Goal: Task Accomplishment & Management: Manage account settings

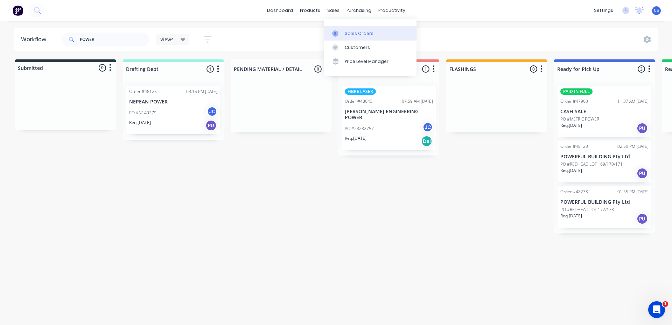
click at [350, 33] on div "Sales Orders" at bounding box center [359, 33] width 29 height 6
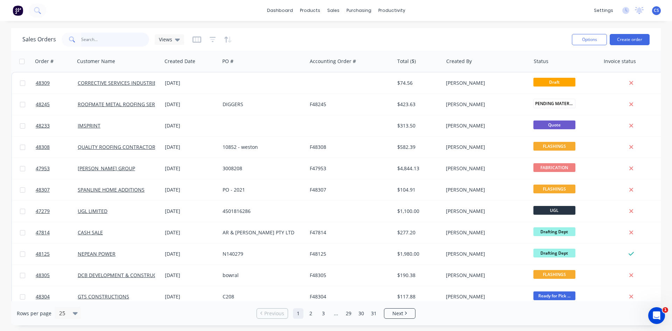
click at [93, 38] on input "text" at bounding box center [115, 40] width 68 height 14
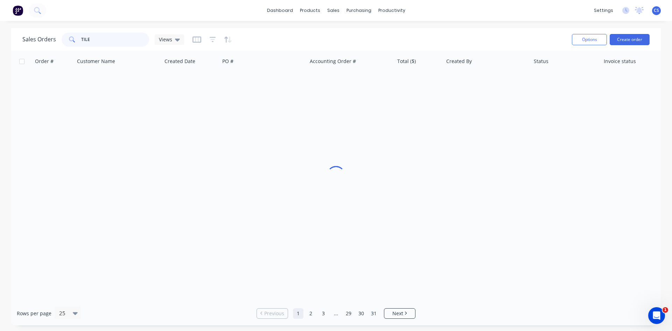
type input "TILER"
drag, startPoint x: 96, startPoint y: 39, endPoint x: 1, endPoint y: 51, distance: 95.9
click at [5, 51] on div "Sales Orders TILER Views Options Create order Order # Customer Name Created Dat…" at bounding box center [336, 176] width 672 height 297
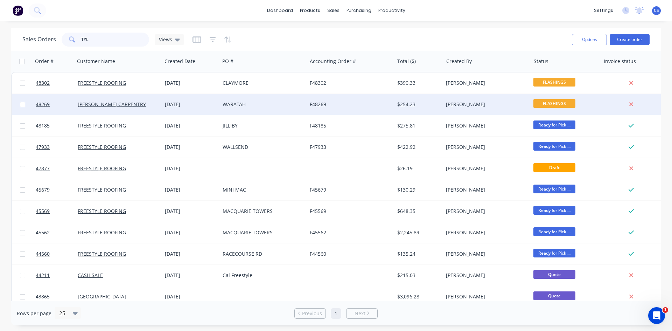
type input "TYL"
click at [242, 101] on div "WARATAH" at bounding box center [262, 104] width 78 height 7
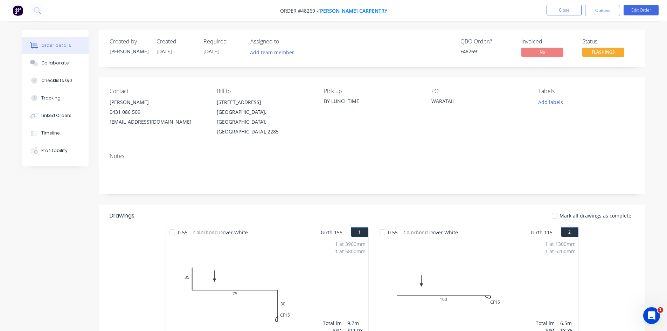
click at [366, 12] on span "[PERSON_NAME] CARPENTRY" at bounding box center [352, 10] width 69 height 7
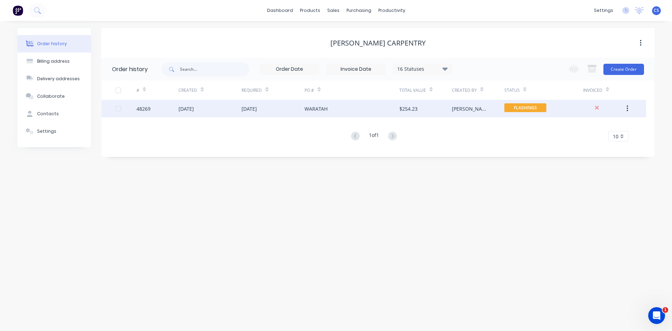
click at [286, 107] on div "[DATE]" at bounding box center [272, 108] width 63 height 17
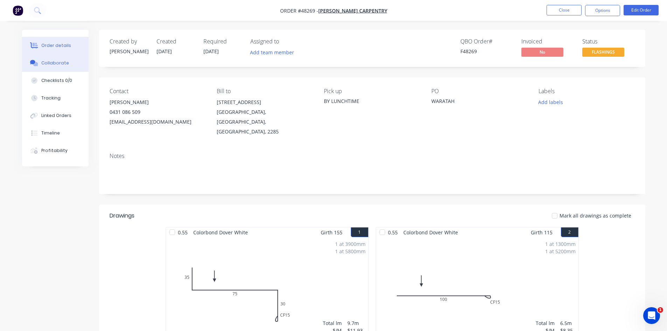
click at [65, 62] on div "Collaborate" at bounding box center [55, 63] width 28 height 6
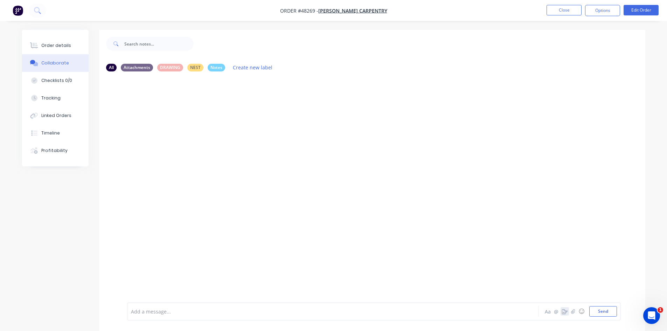
click at [561, 310] on button "button" at bounding box center [564, 311] width 8 height 8
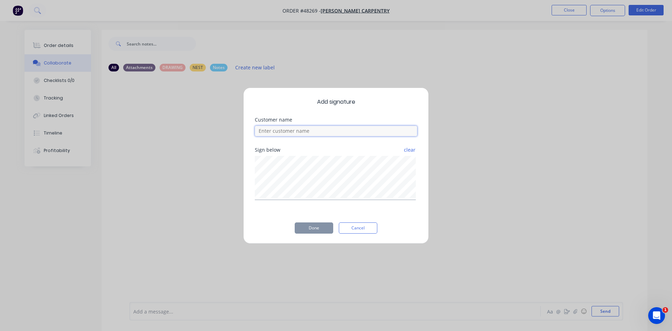
click at [296, 128] on input at bounding box center [336, 131] width 162 height 10
type input "[PERSON_NAME]"
click at [307, 225] on button "Done" at bounding box center [314, 227] width 38 height 11
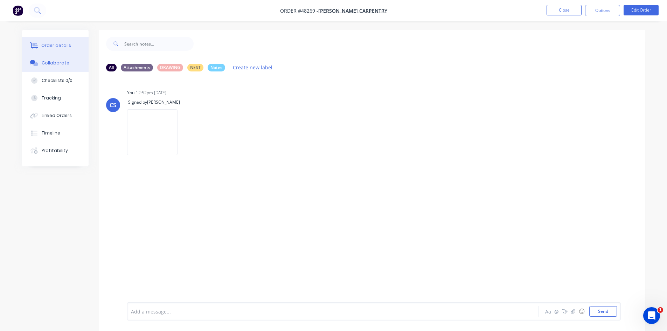
click at [48, 46] on div "Order details" at bounding box center [56, 45] width 30 height 6
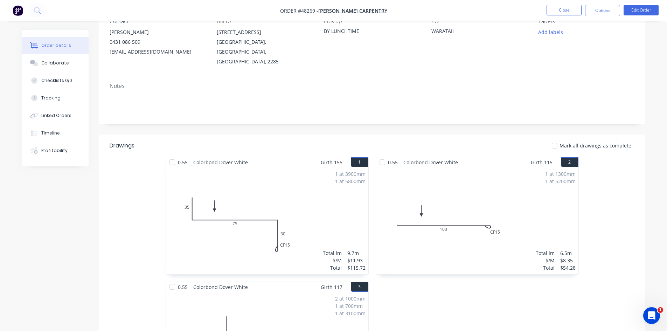
scroll to position [140, 0]
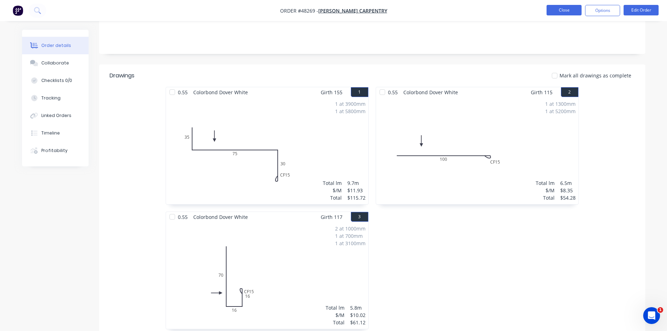
click at [558, 11] on button "Close" at bounding box center [563, 10] width 35 height 10
